Goal: Task Accomplishment & Management: Manage account settings

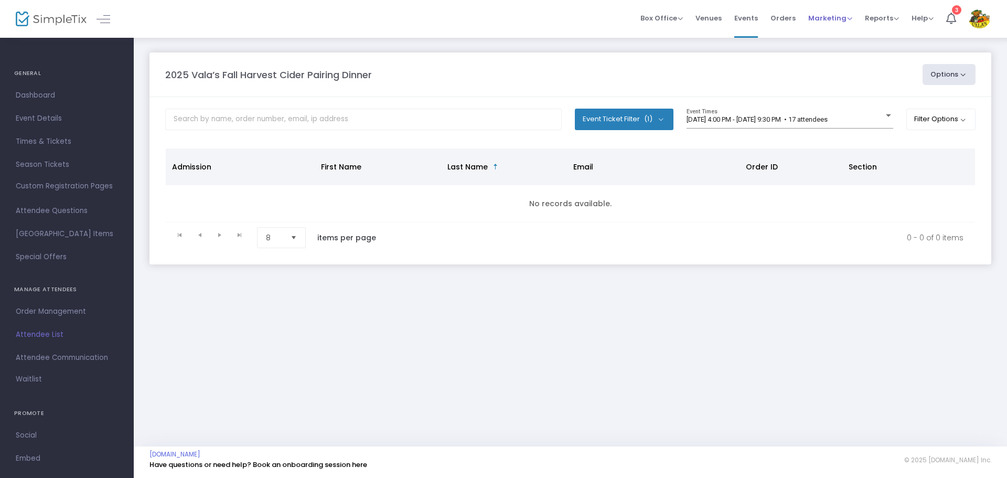
click at [826, 16] on span "Marketing" at bounding box center [830, 18] width 44 height 10
click at [837, 40] on li "Promo Codes" at bounding box center [850, 35] width 84 height 20
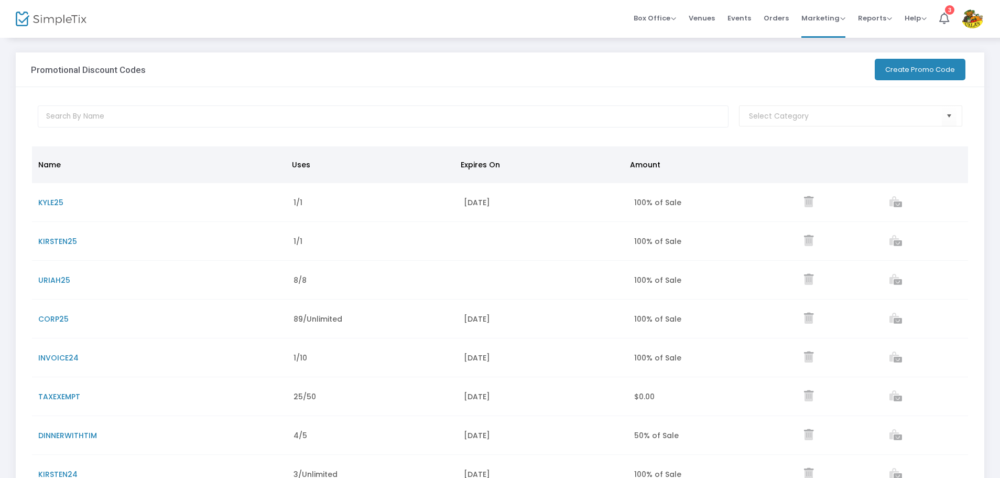
click at [45, 316] on span "CORP25" at bounding box center [53, 319] width 30 height 10
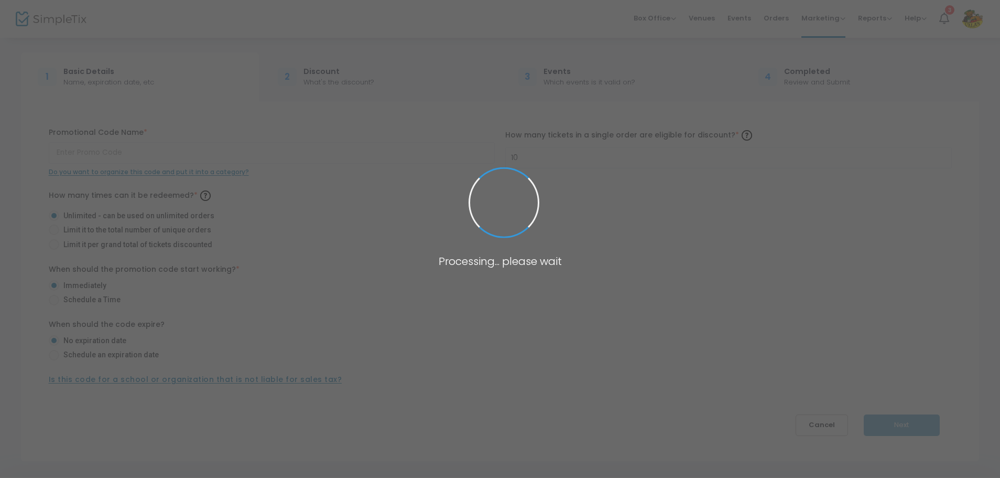
type input "CORP25"
type input "5"
radio input "false"
radio input "true"
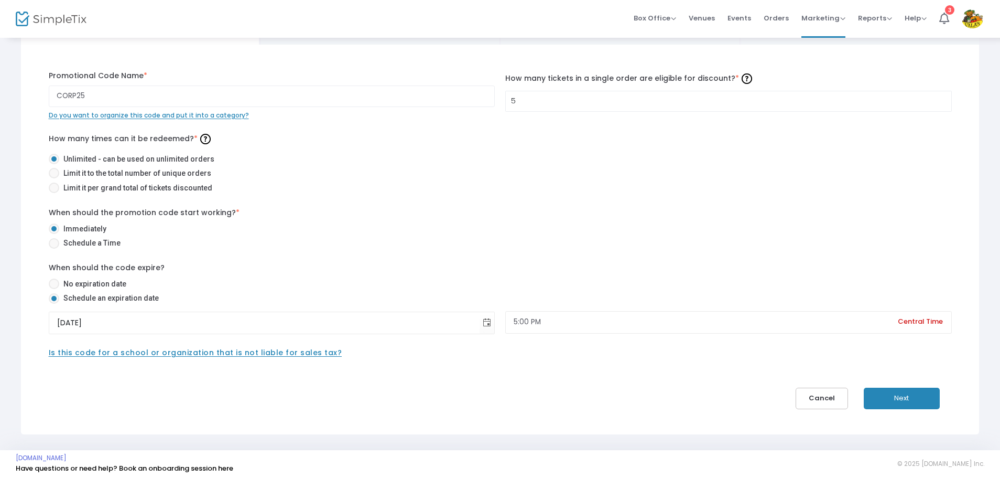
scroll to position [60, 0]
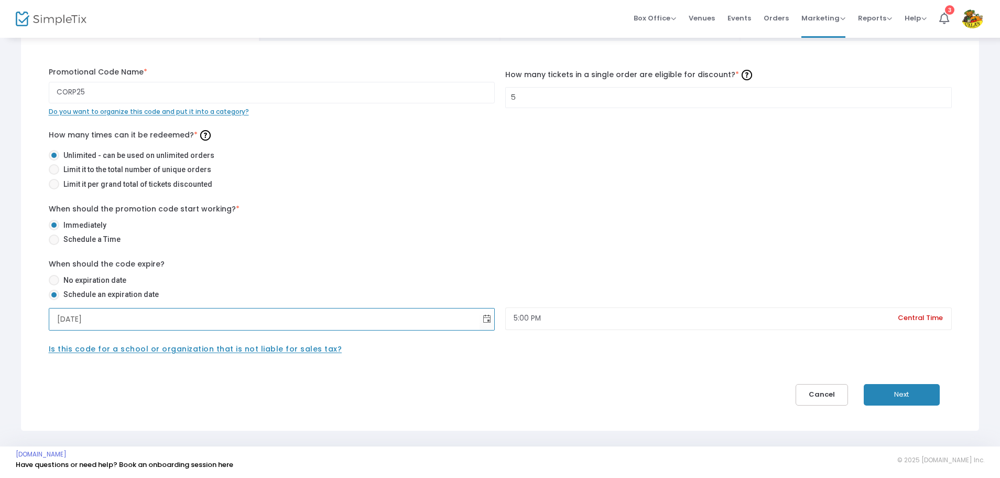
click at [72, 318] on input "[DATE]" at bounding box center [264, 318] width 431 height 21
type input "[DATE]"
click at [558, 316] on input "5:00 PM" at bounding box center [728, 318] width 447 height 23
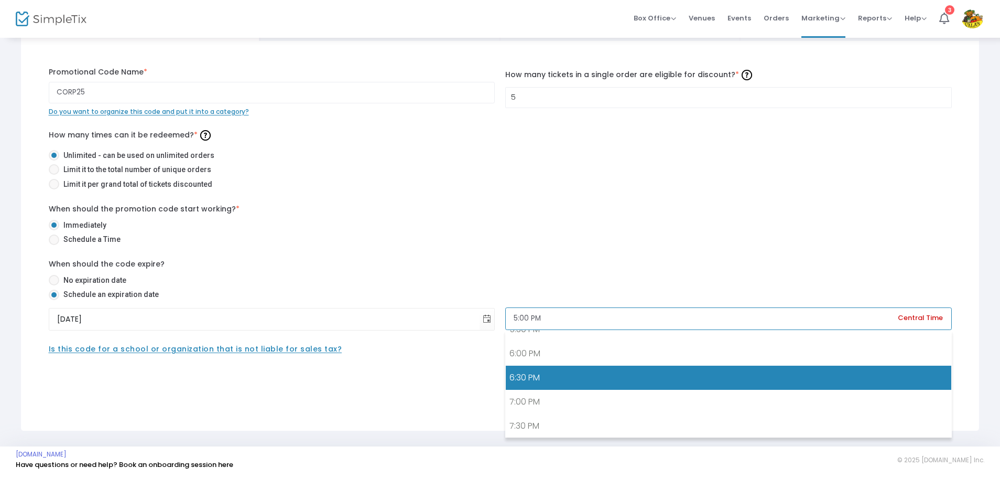
scroll to position [862, 0]
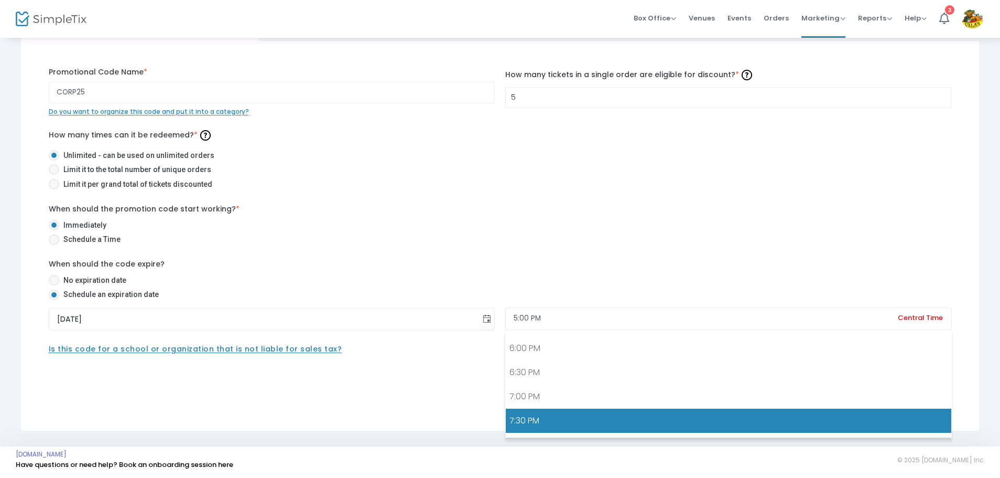
click at [554, 411] on link "7:30 PM" at bounding box center [729, 420] width 446 height 24
type input "7:30 PM"
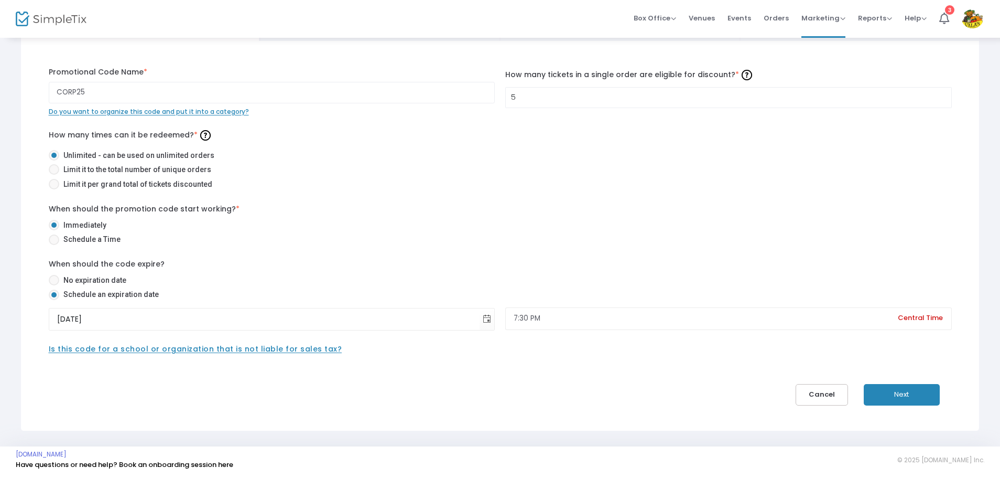
click at [918, 390] on button "Next" at bounding box center [902, 394] width 76 height 21
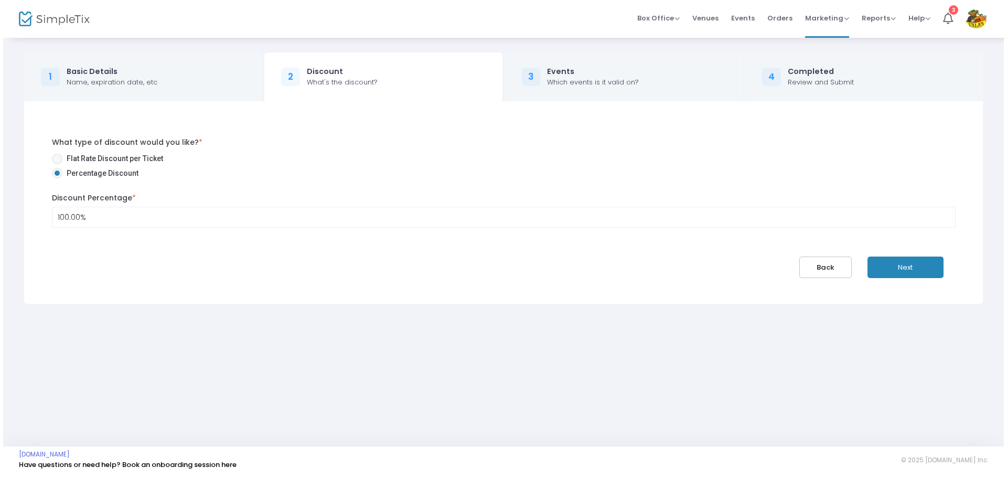
scroll to position [0, 0]
click at [918, 269] on button "Next" at bounding box center [908, 266] width 76 height 21
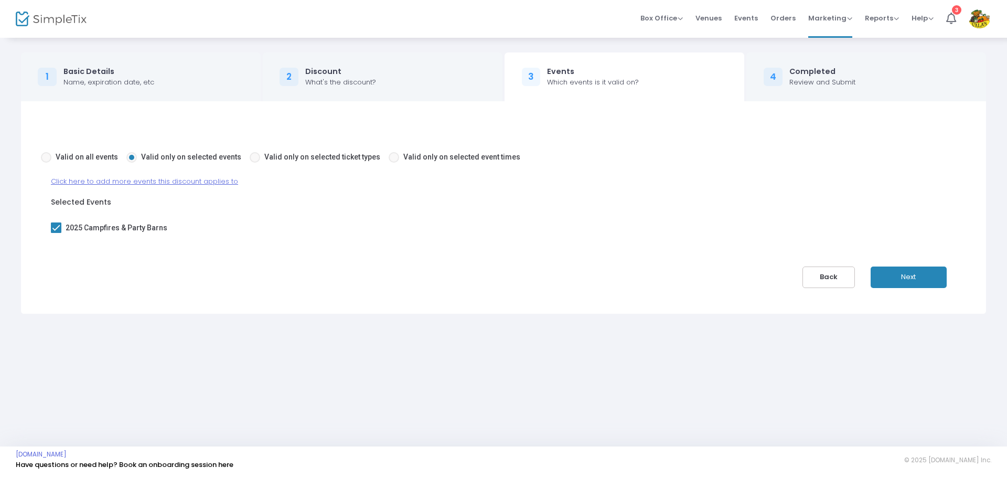
click at [915, 273] on button "Next" at bounding box center [908, 276] width 76 height 21
